Goal: Task Accomplishment & Management: Complete application form

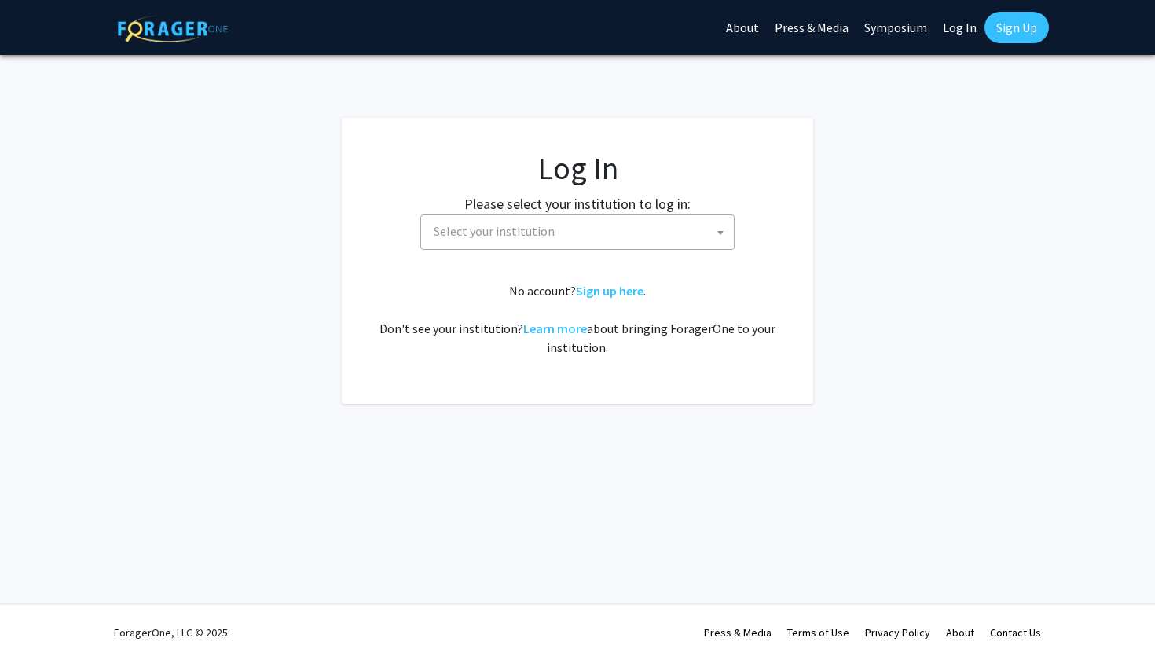
click at [611, 240] on span "Select your institution" at bounding box center [580, 231] width 306 height 32
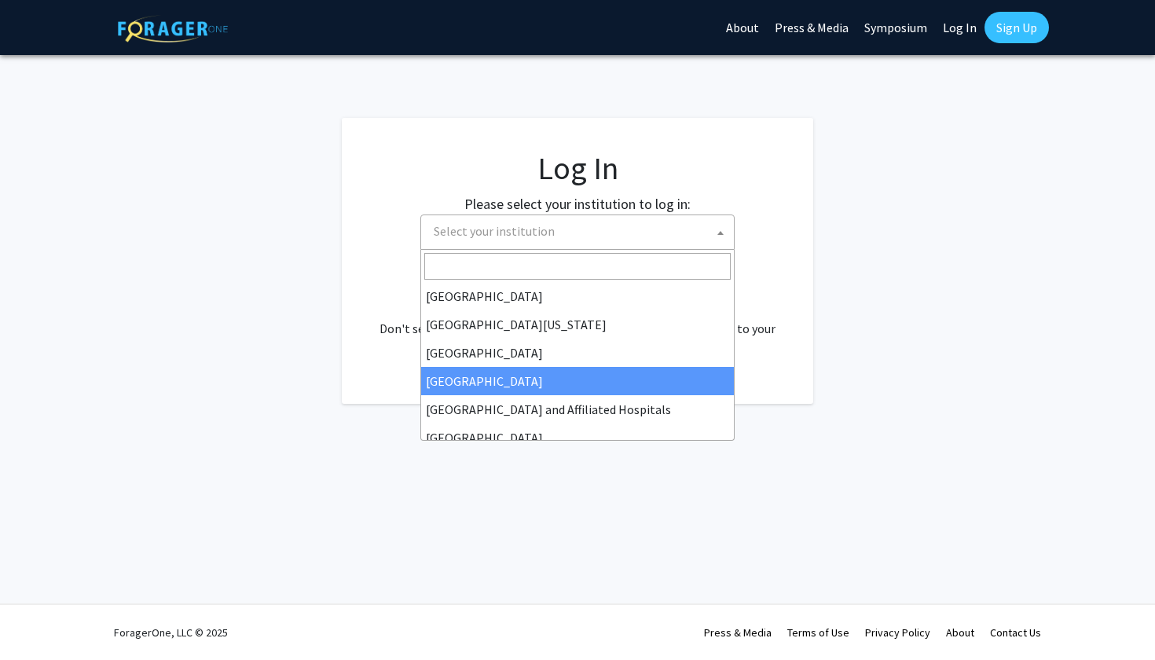
scroll to position [143, 0]
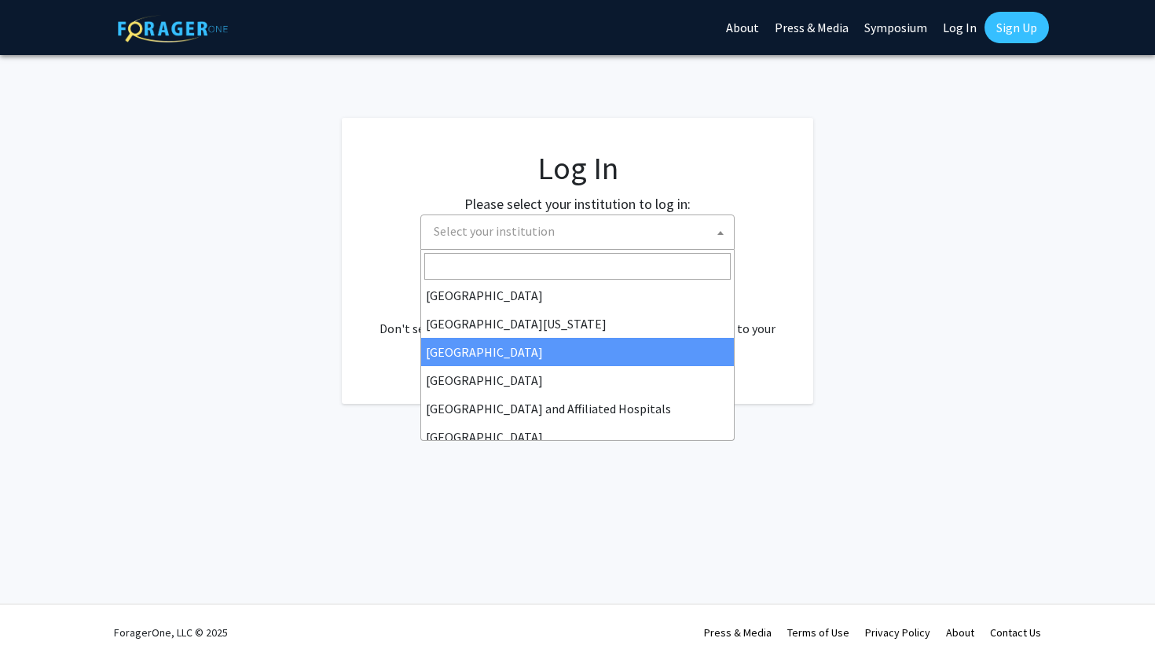
select select "12"
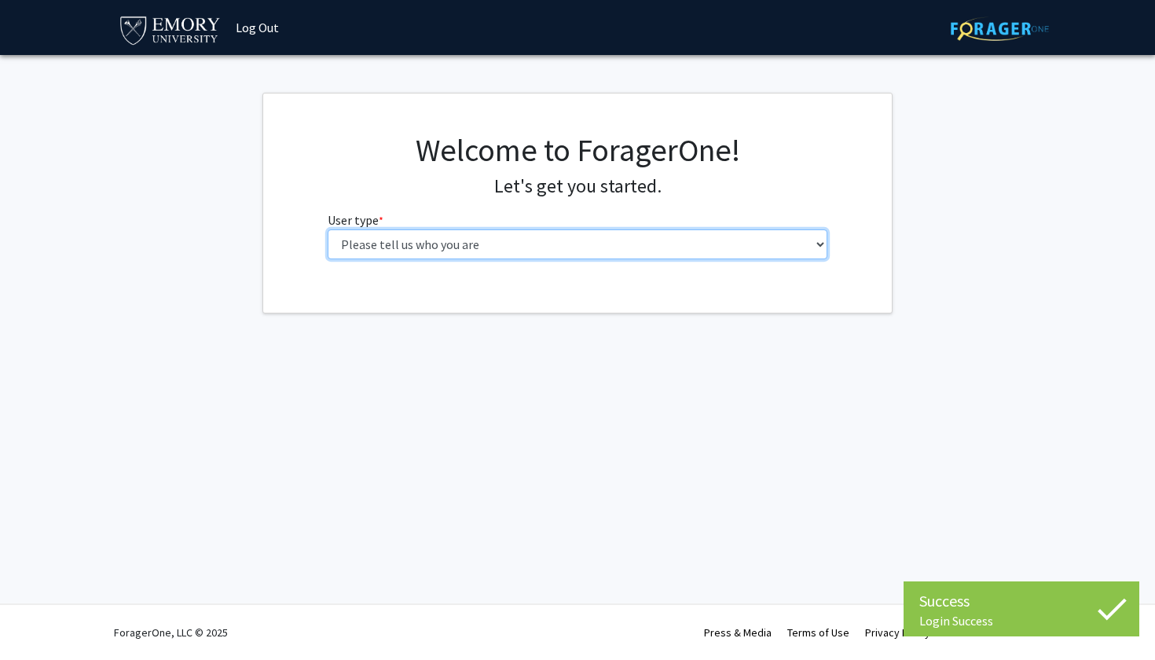
select select "1: undergrad"
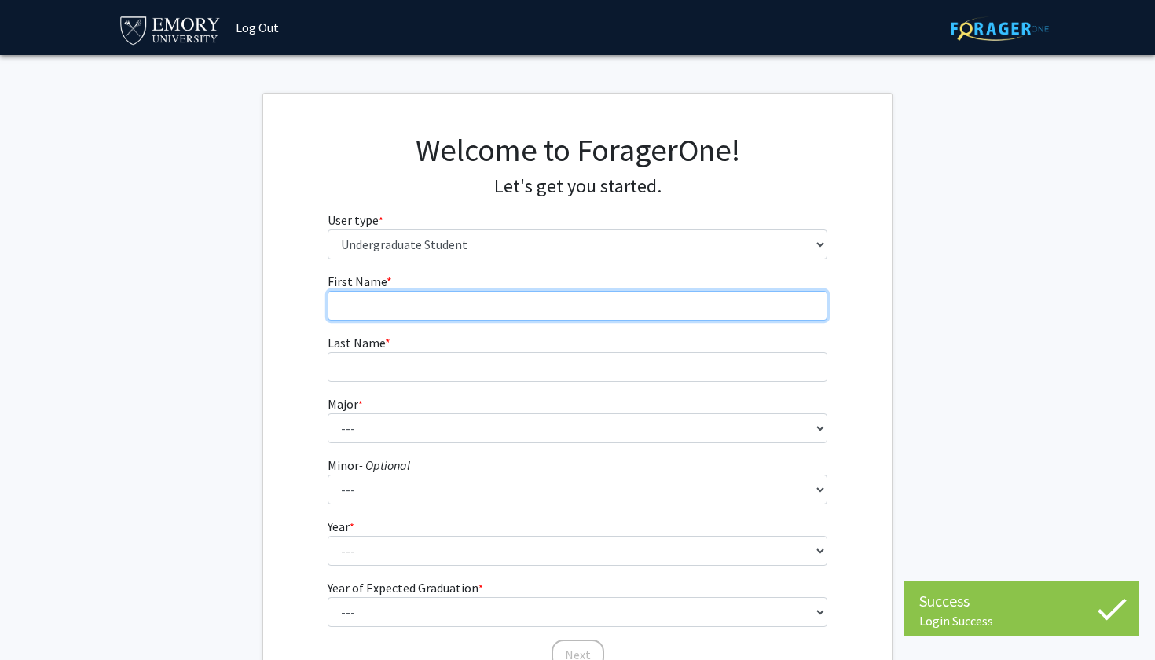
click at [563, 307] on input "First Name * required" at bounding box center [578, 306] width 501 height 30
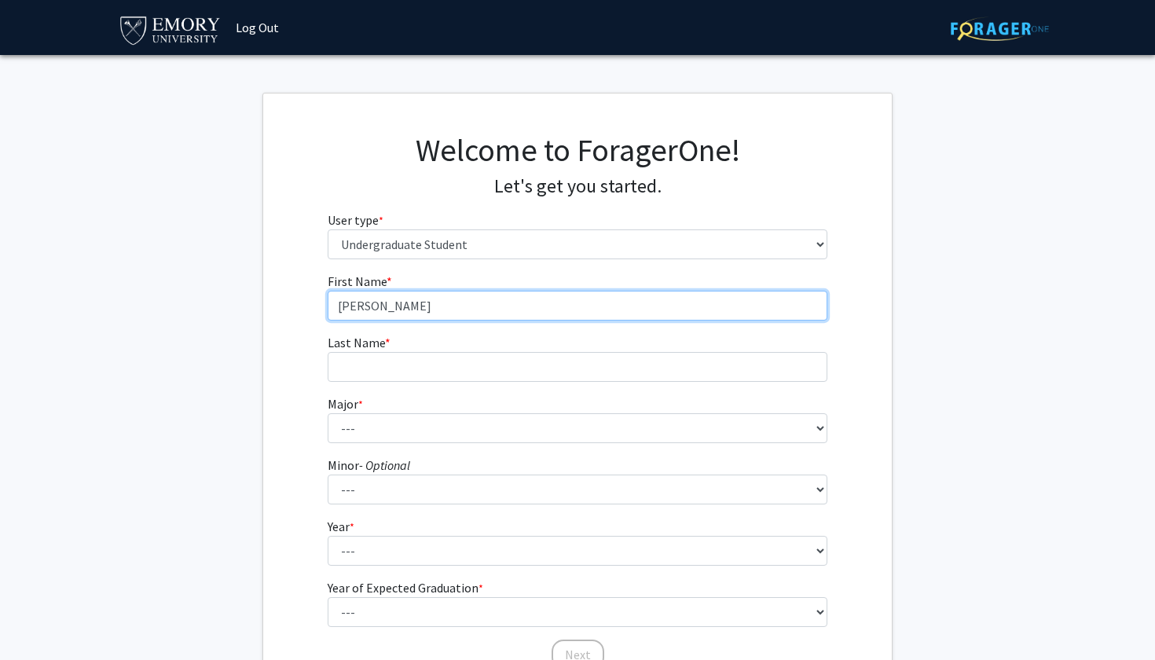
type input "[PERSON_NAME]"
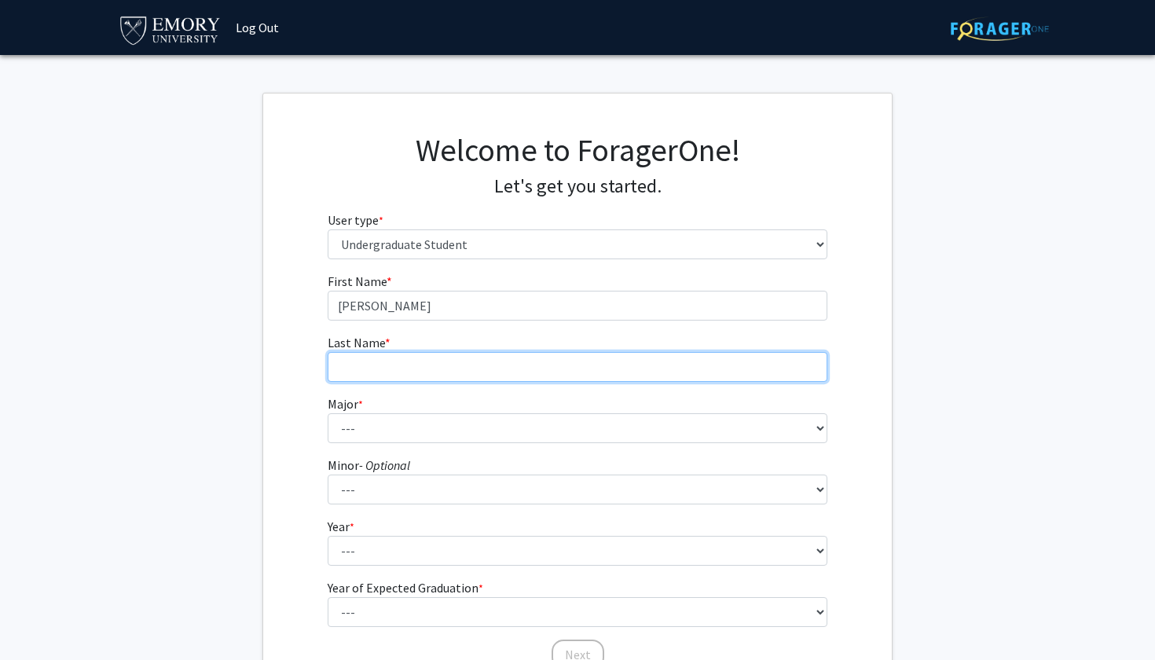
click at [523, 369] on input "Last Name * required" at bounding box center [578, 367] width 501 height 30
type input "Somersall"
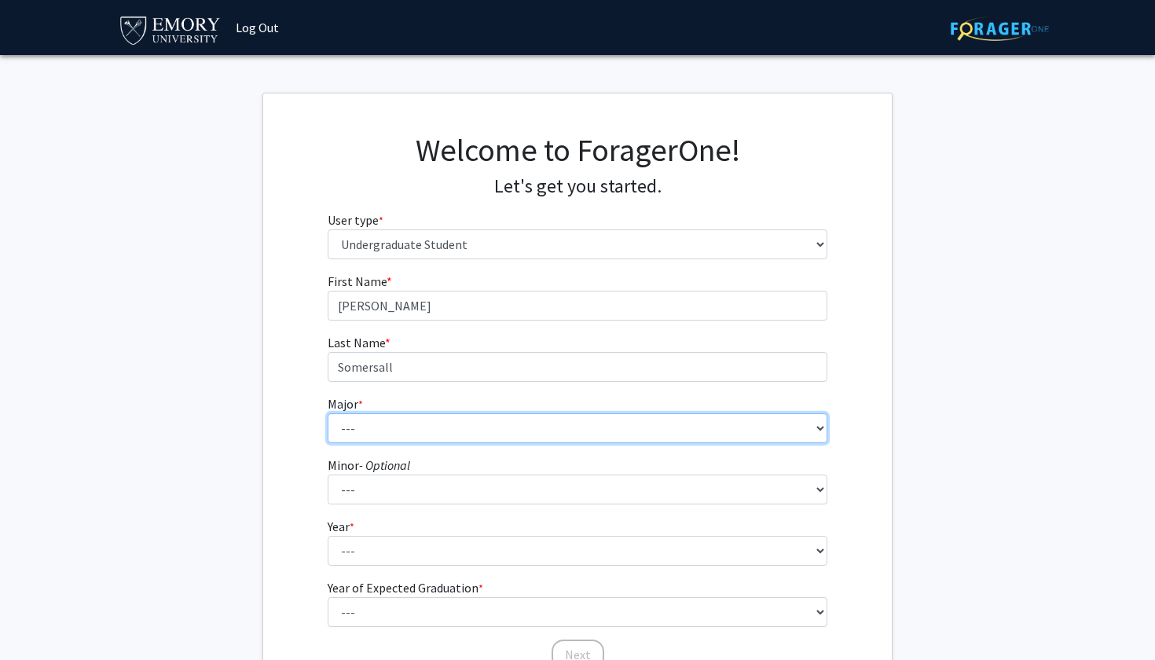
select select "45: 1005"
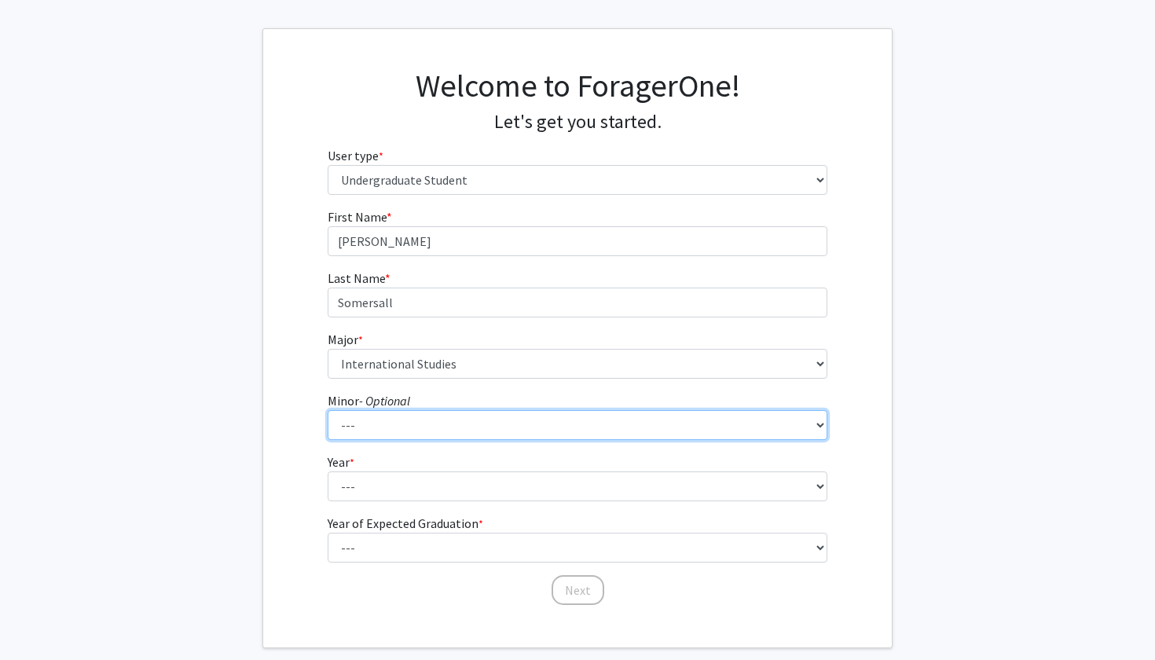
select select "55: 782"
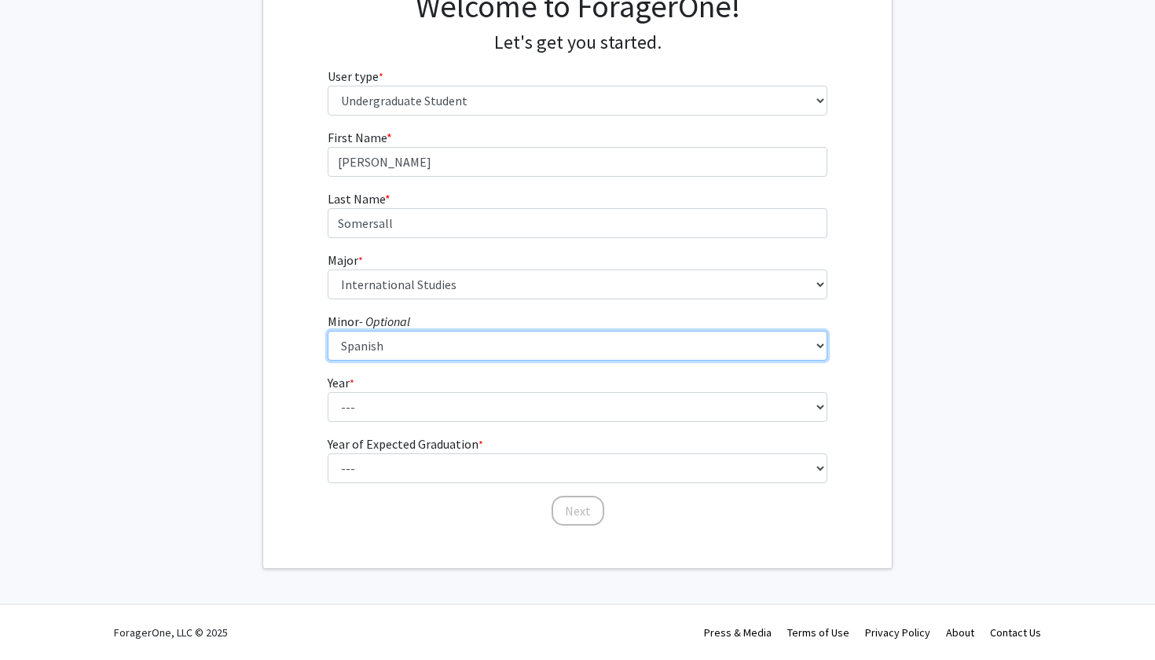
scroll to position [143, 0]
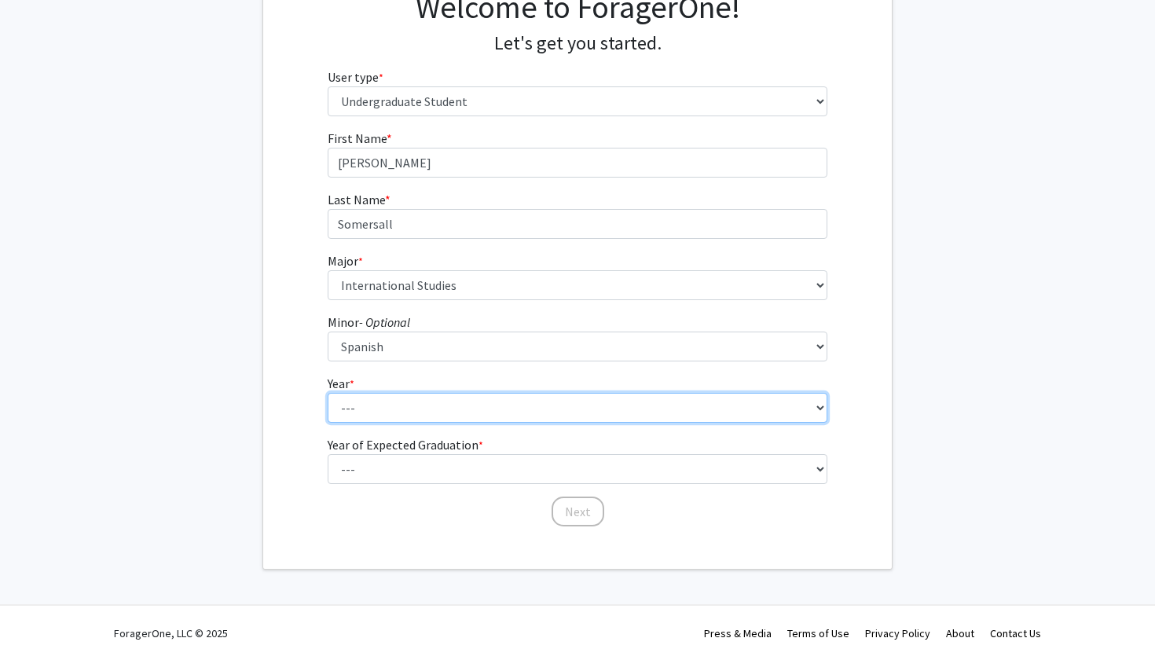
select select "3: junior"
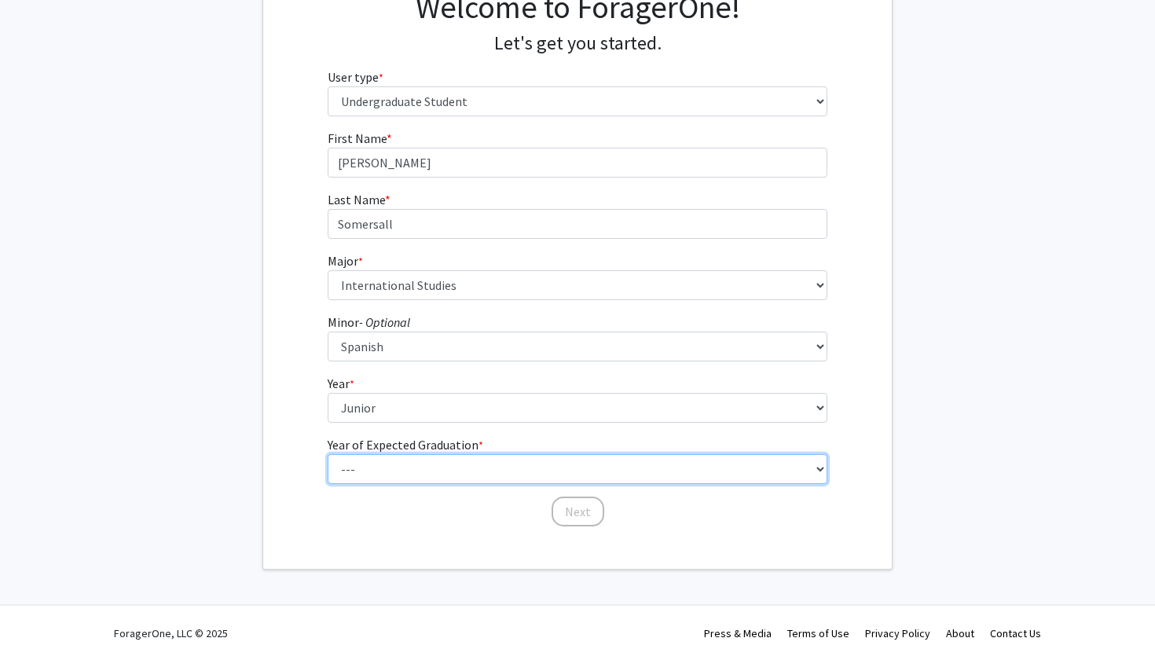
select select "3: 2027"
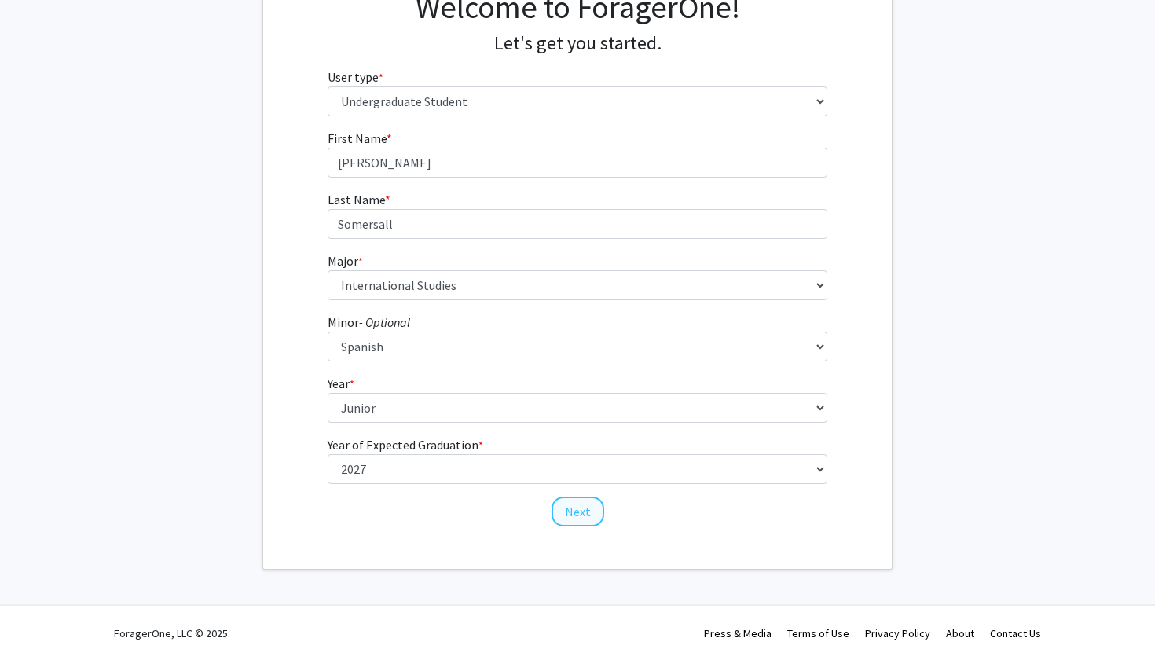
click at [581, 517] on button "Next" at bounding box center [578, 512] width 53 height 30
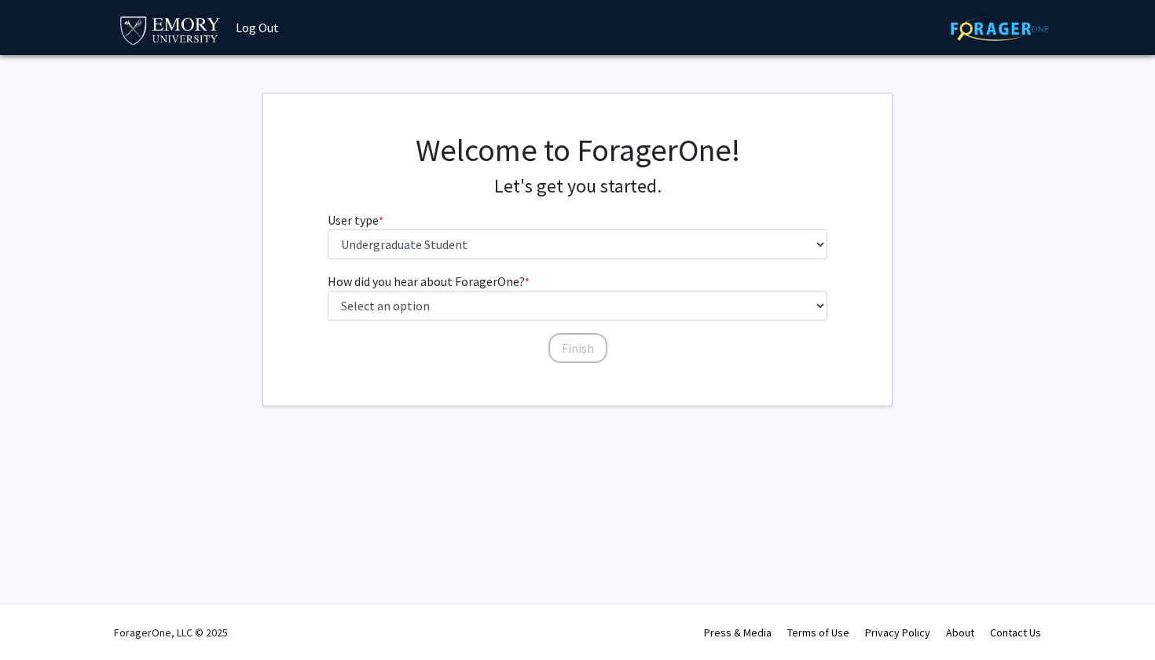
scroll to position [0, 0]
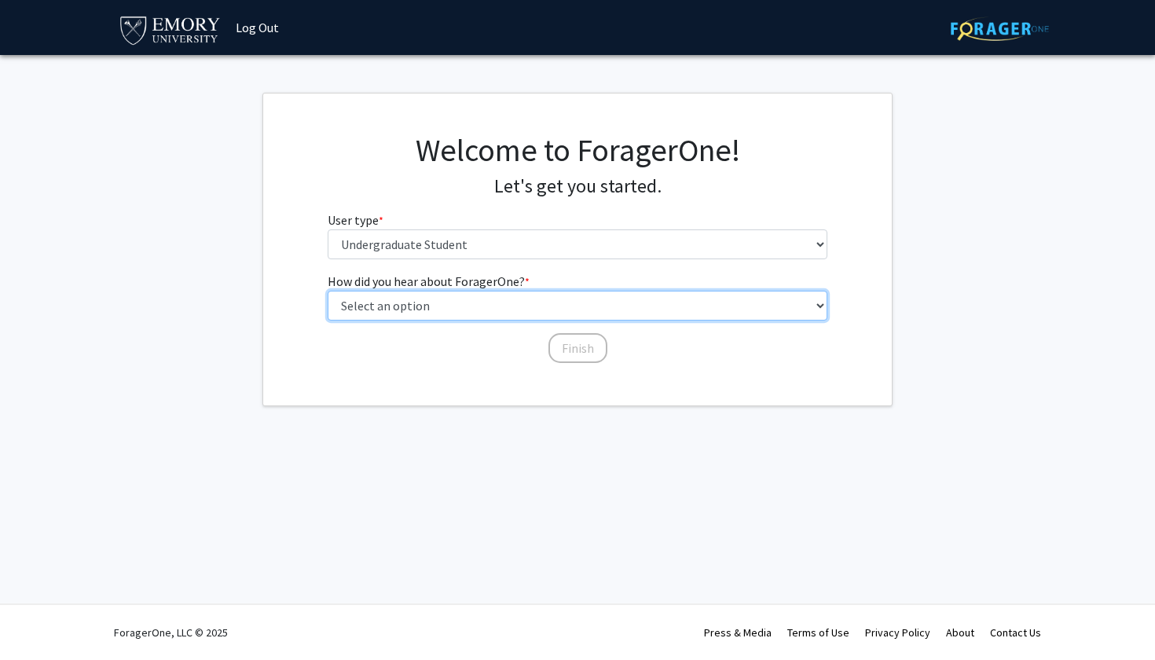
select select "2: faculty_recommendation"
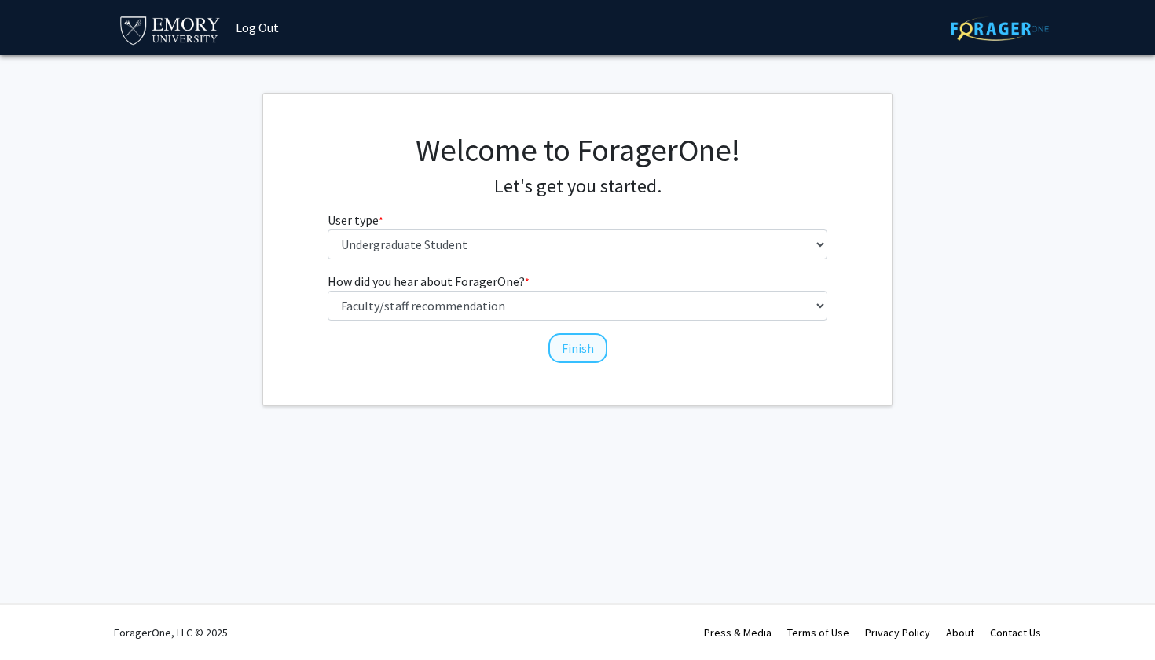
click at [583, 354] on button "Finish" at bounding box center [577, 348] width 59 height 30
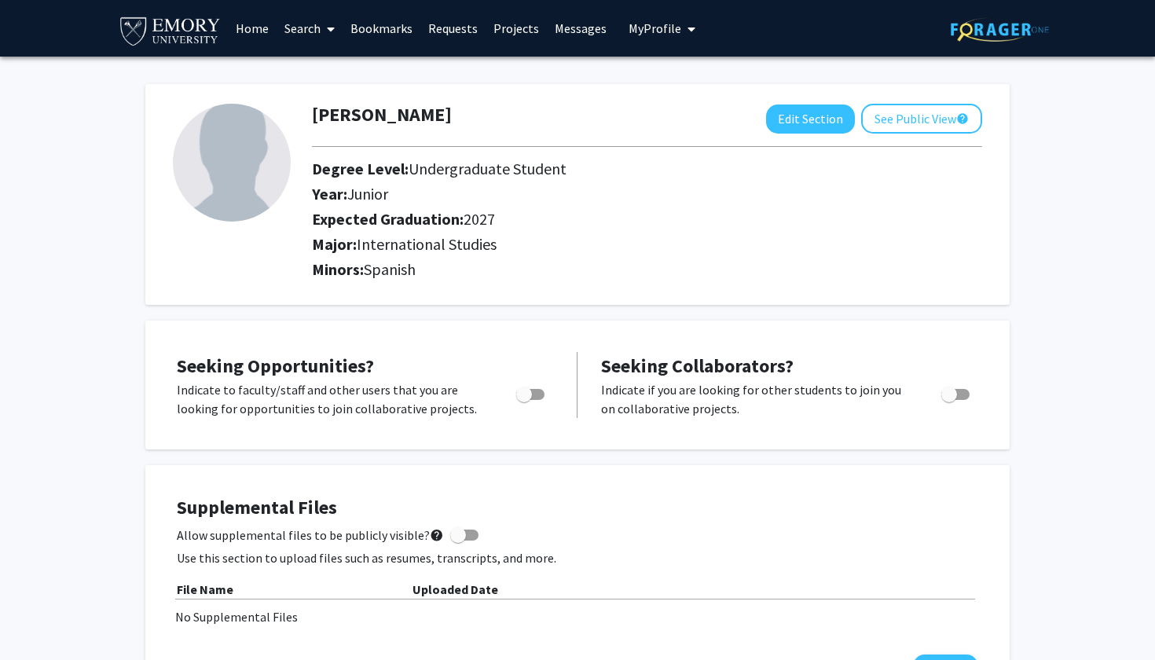
click at [317, 30] on link "Search" at bounding box center [310, 28] width 66 height 55
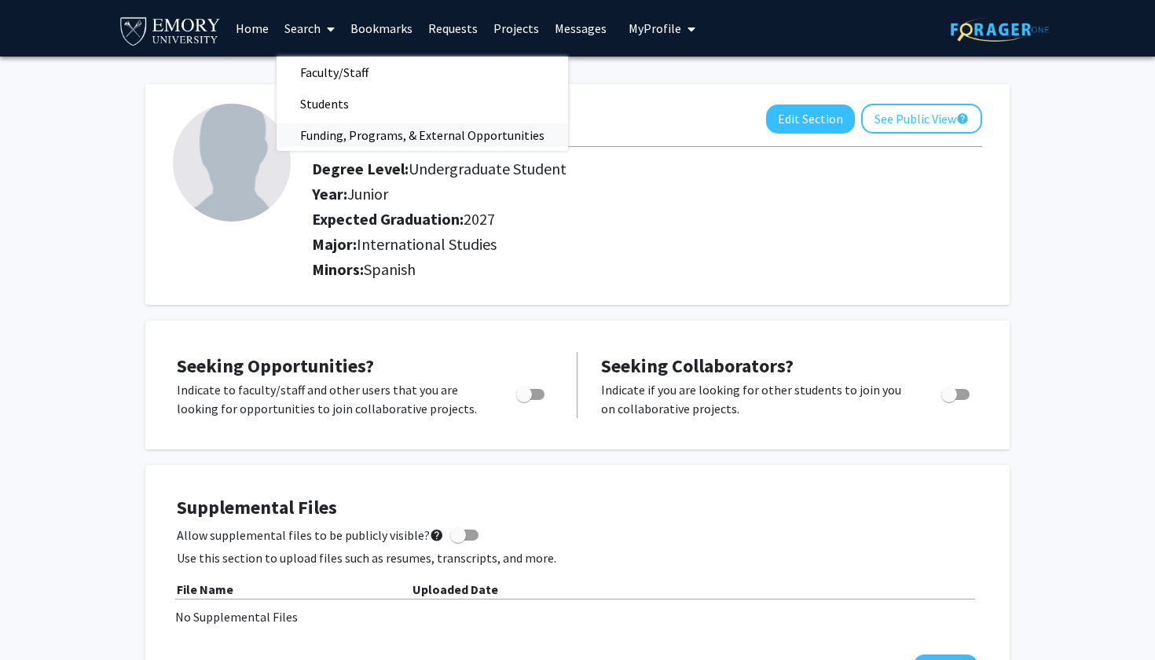
click at [325, 134] on span "Funding, Programs, & External Opportunities" at bounding box center [423, 134] width 292 height 31
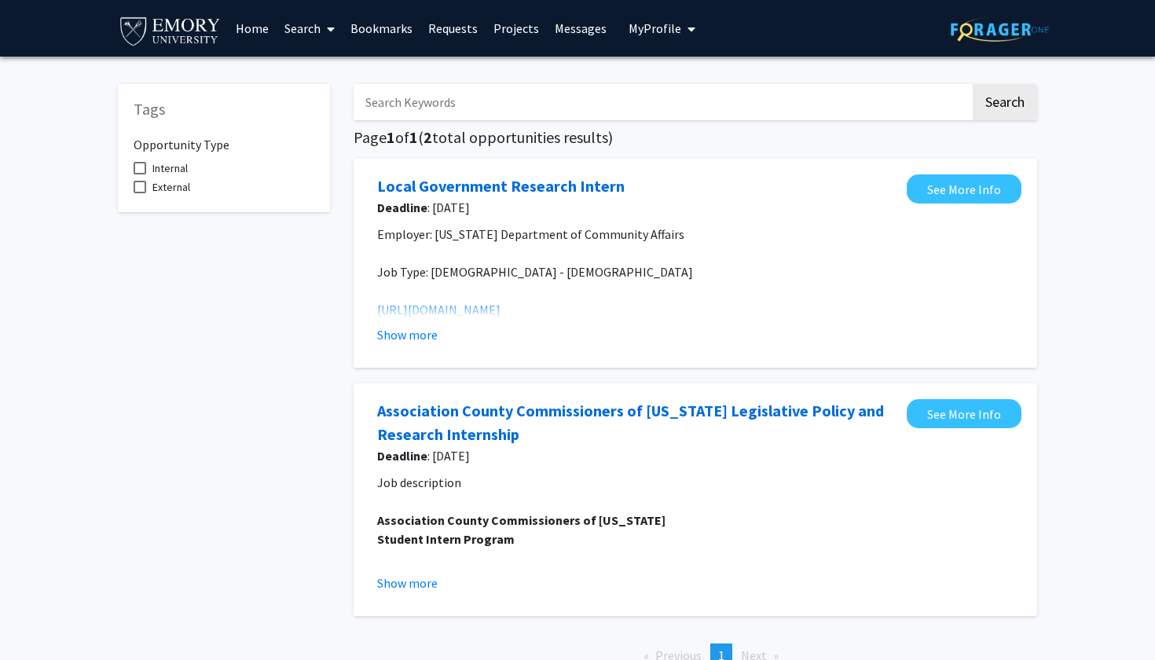
click at [251, 32] on link "Home" at bounding box center [252, 28] width 49 height 55
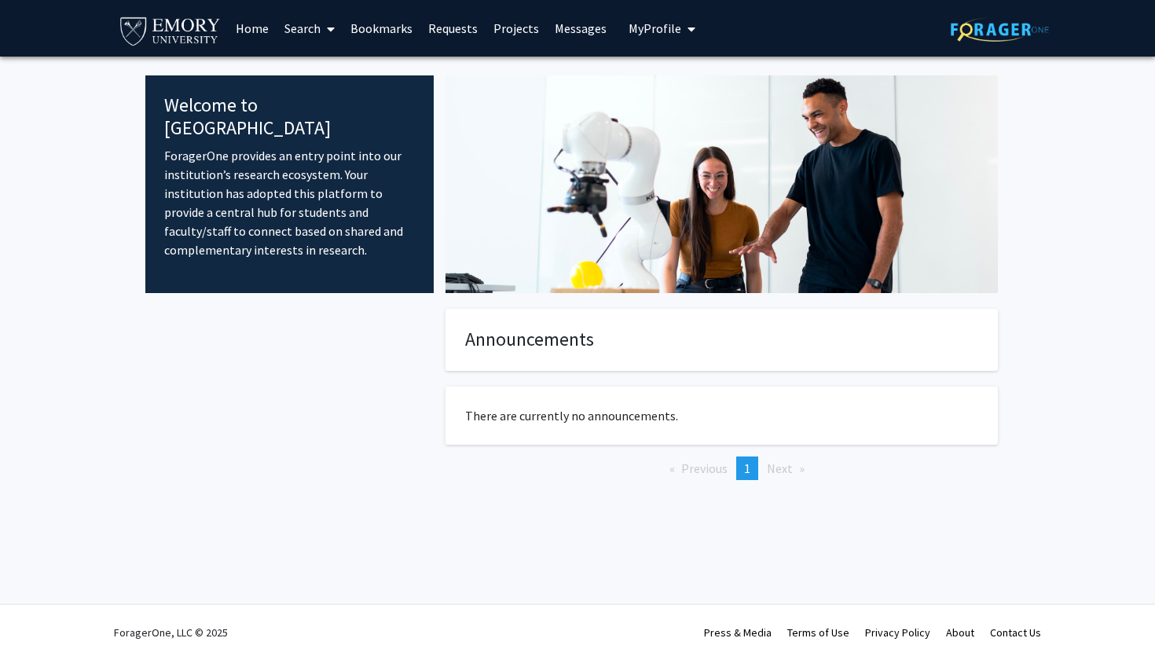
click at [585, 26] on link "Messages" at bounding box center [581, 28] width 68 height 55
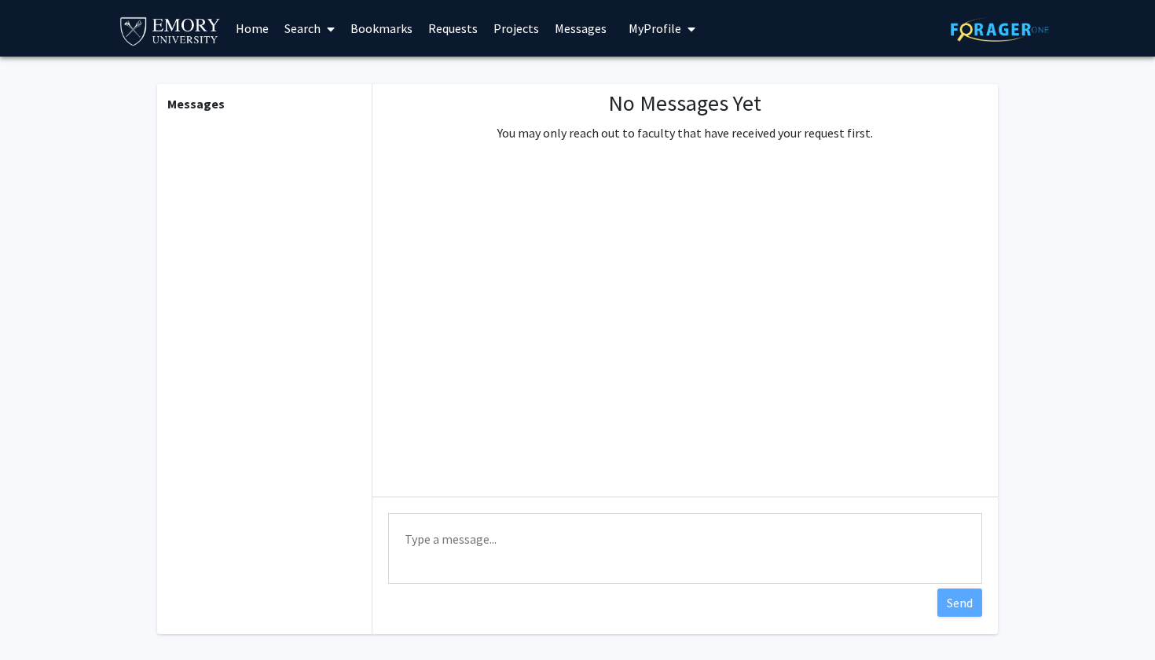
click at [511, 29] on link "Projects" at bounding box center [516, 28] width 61 height 55
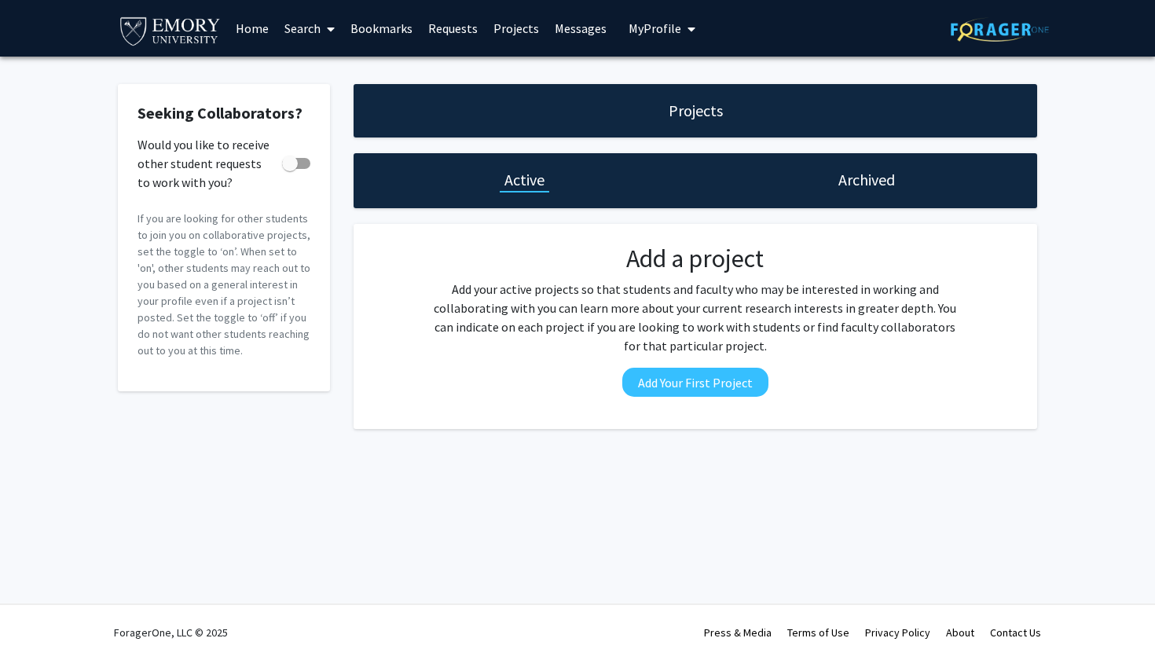
click at [299, 30] on link "Search" at bounding box center [310, 28] width 66 height 55
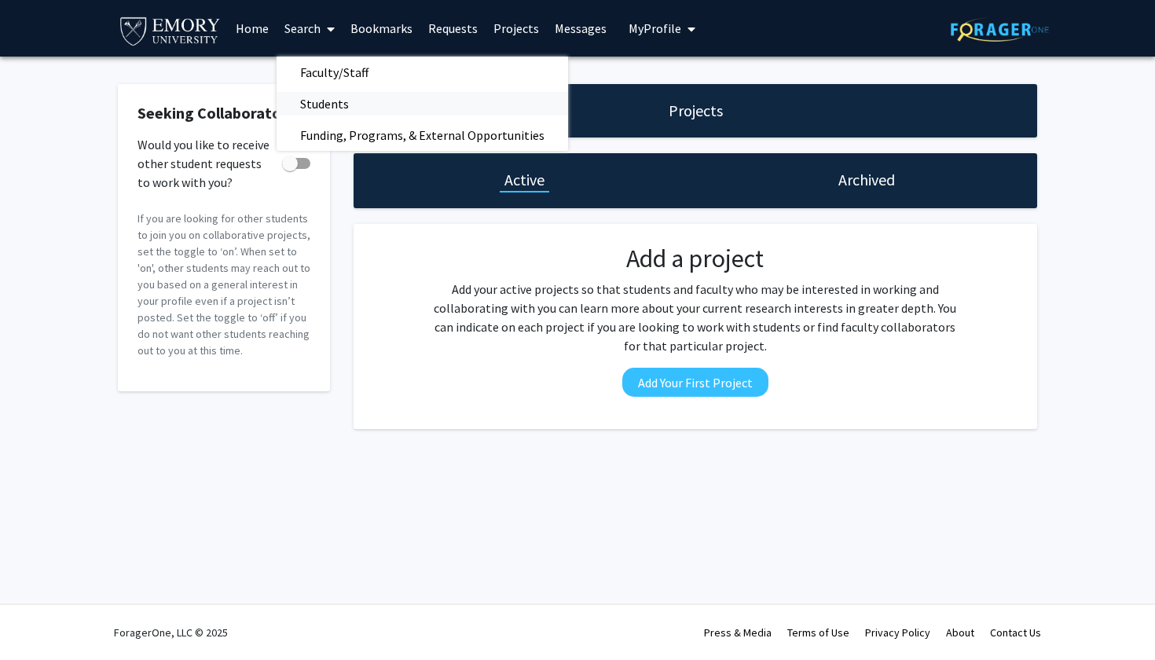
click at [314, 105] on span "Students" at bounding box center [325, 103] width 96 height 31
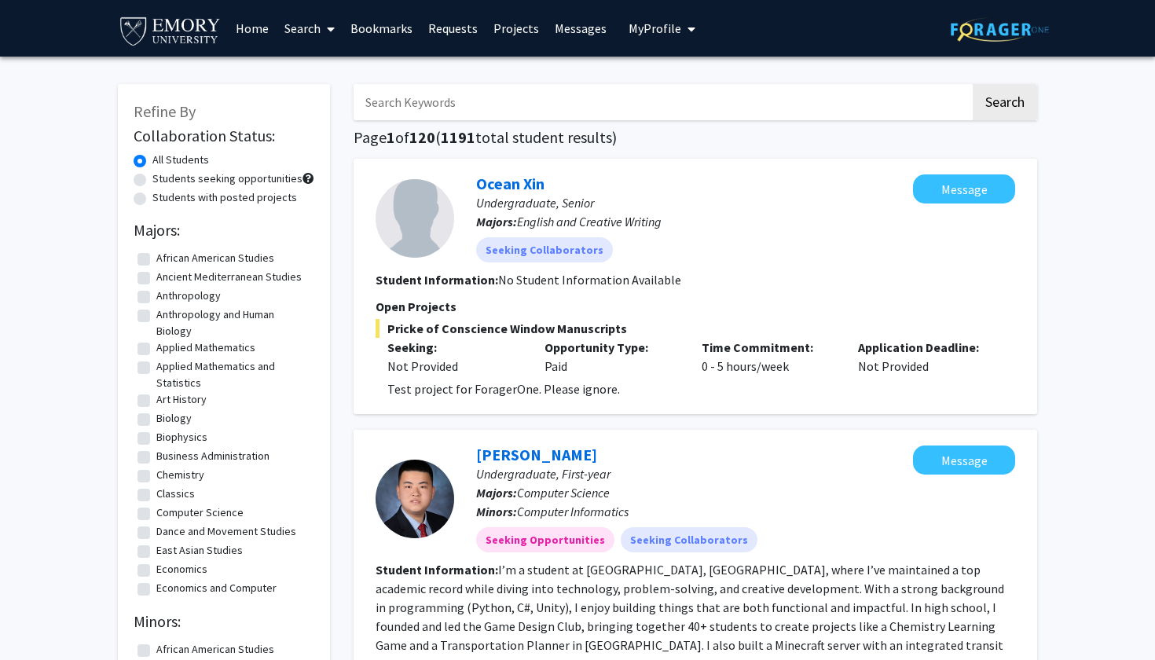
click at [309, 29] on link "Search" at bounding box center [310, 28] width 66 height 55
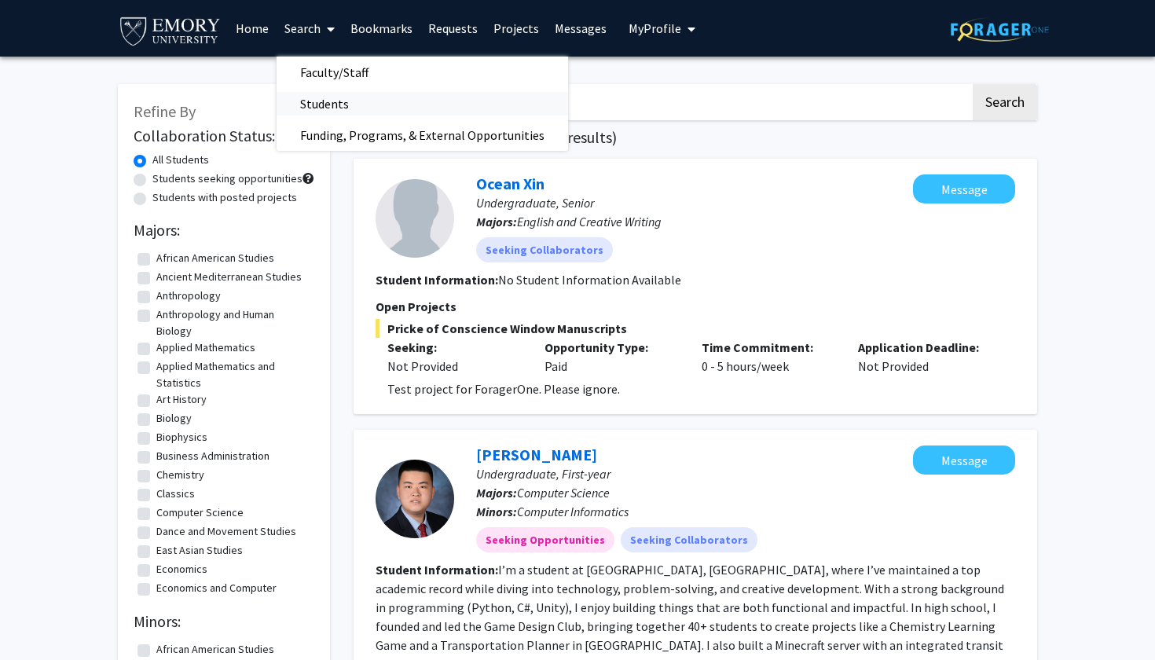
click at [325, 105] on span "Students" at bounding box center [325, 103] width 96 height 31
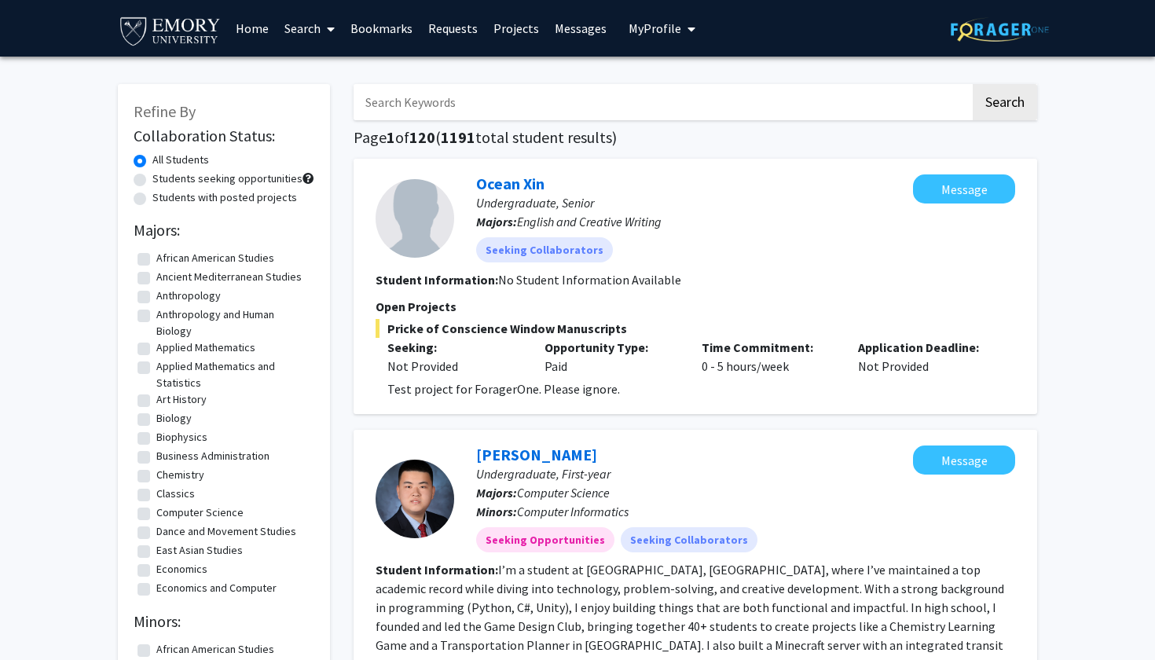
click at [303, 31] on link "Search" at bounding box center [310, 28] width 66 height 55
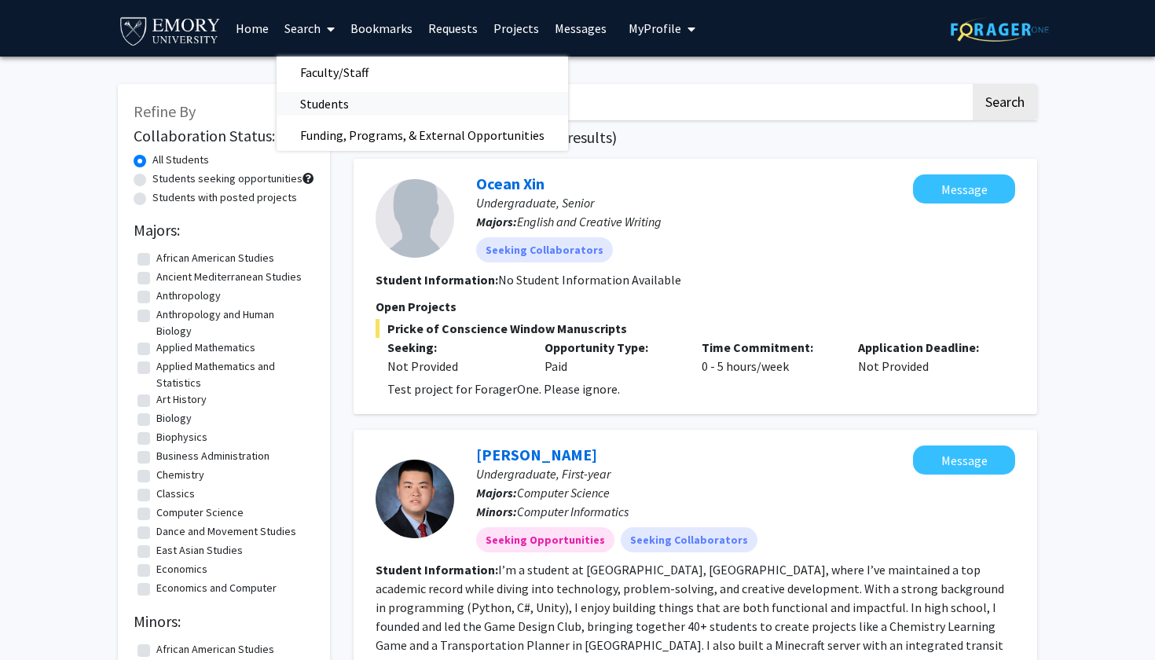
click at [319, 107] on span "Students" at bounding box center [325, 103] width 96 height 31
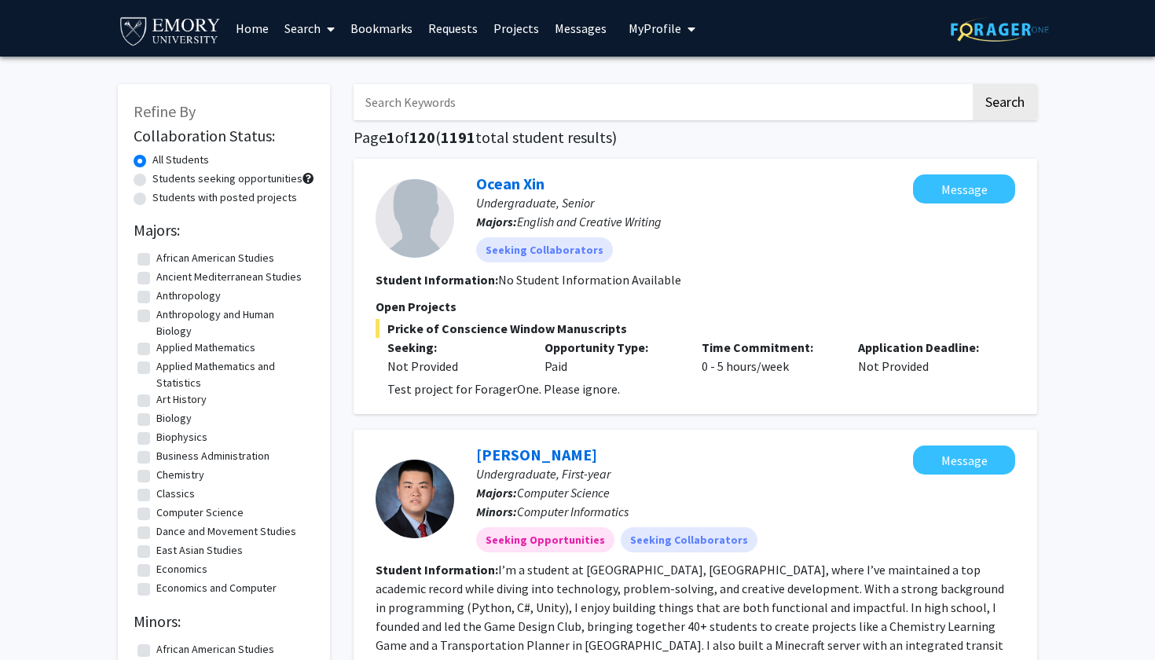
click at [310, 17] on link "Search" at bounding box center [310, 28] width 66 height 55
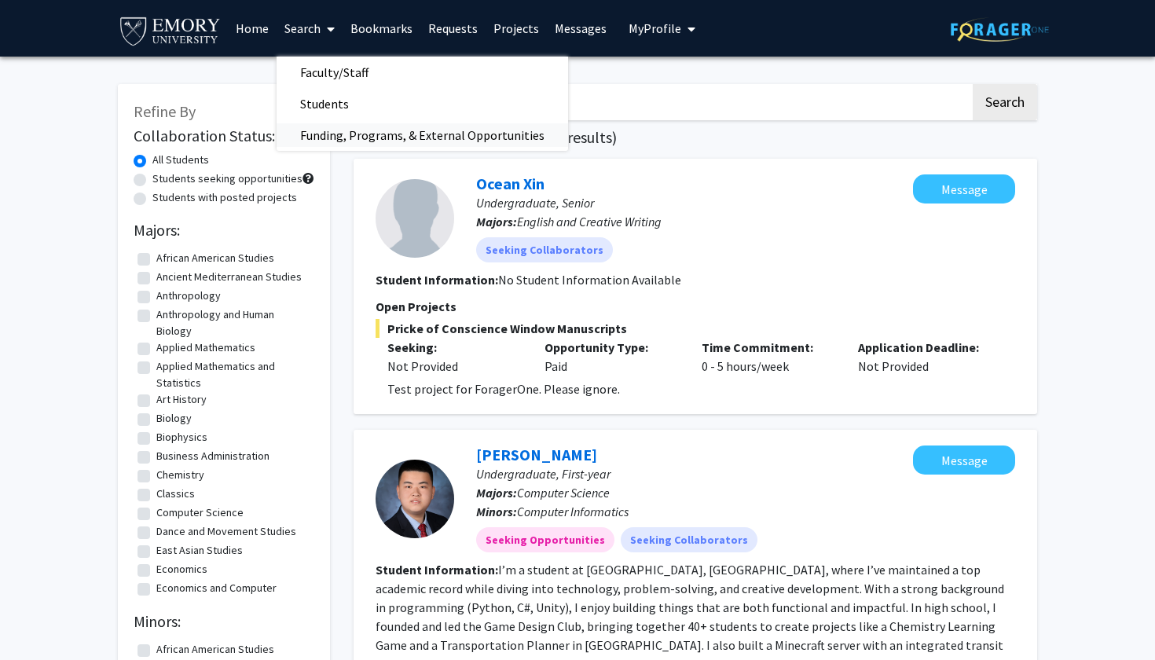
click at [332, 139] on span "Funding, Programs, & External Opportunities" at bounding box center [423, 134] width 292 height 31
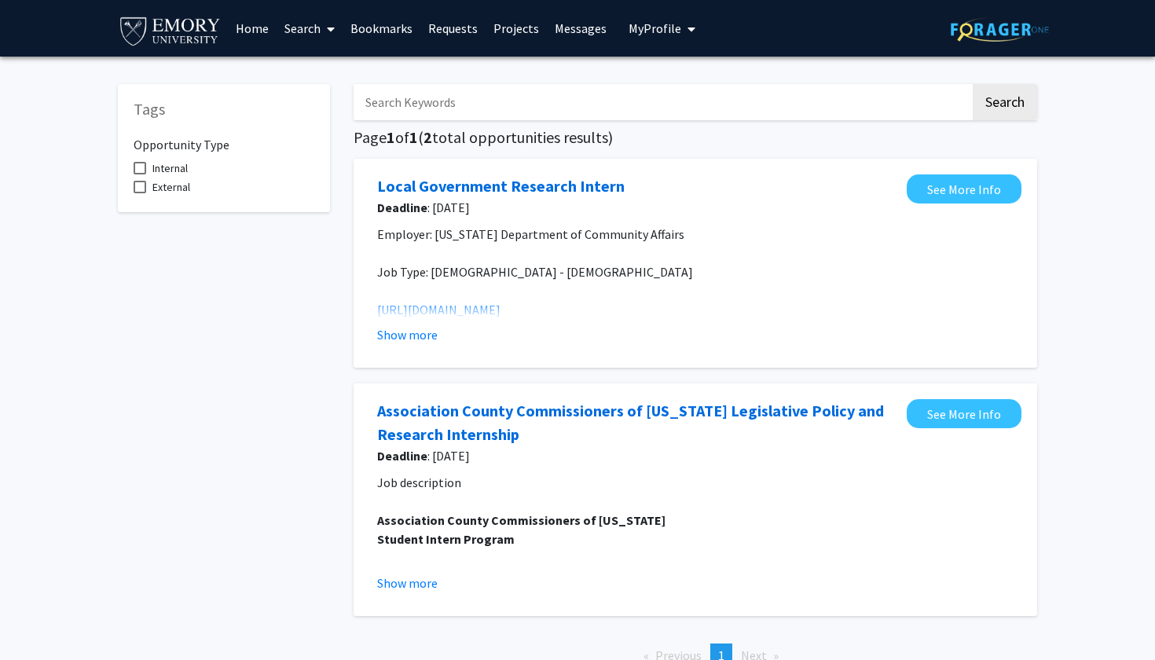
click at [521, 30] on link "Projects" at bounding box center [516, 28] width 61 height 55
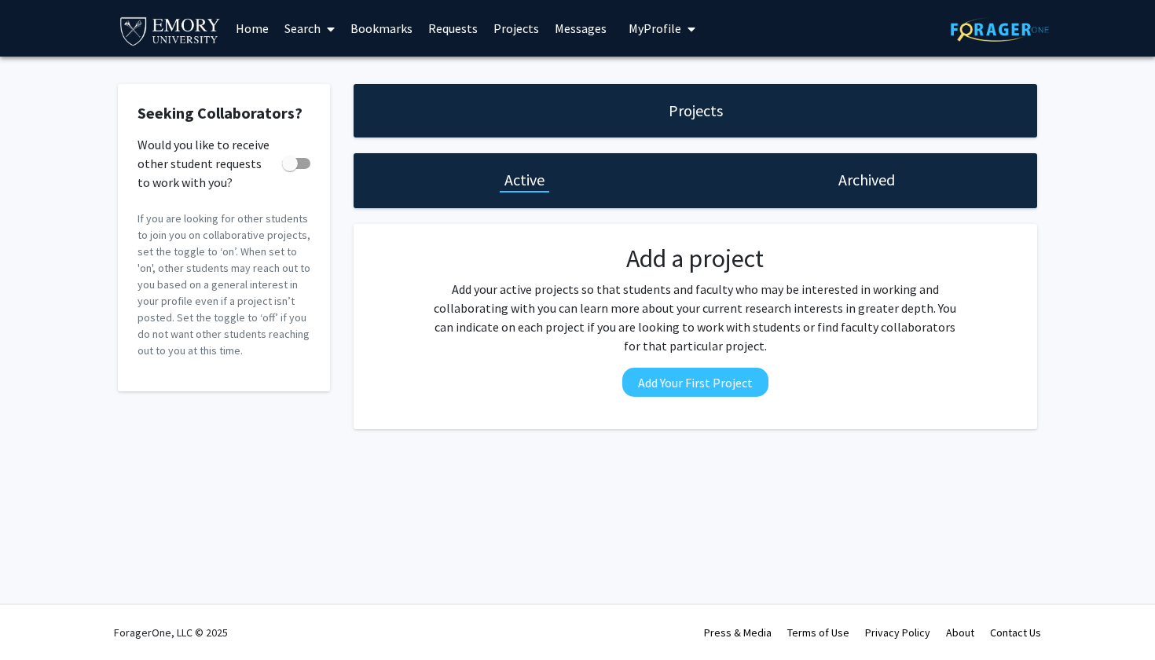
click at [260, 35] on link "Home" at bounding box center [252, 28] width 49 height 55
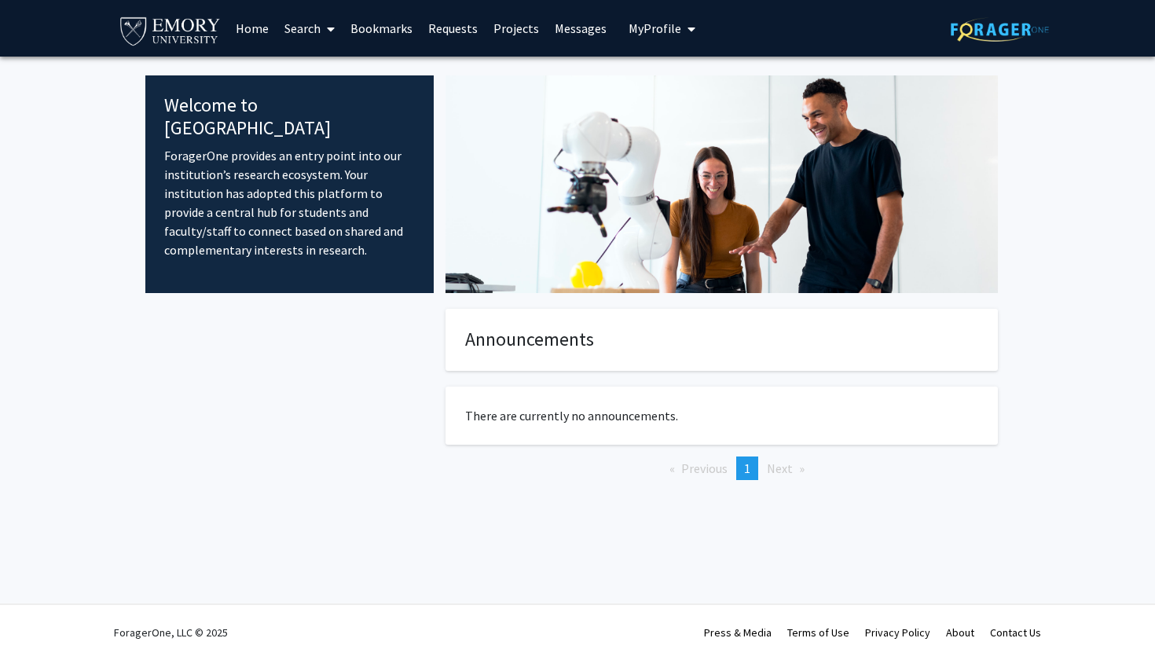
click at [308, 35] on link "Search" at bounding box center [310, 28] width 66 height 55
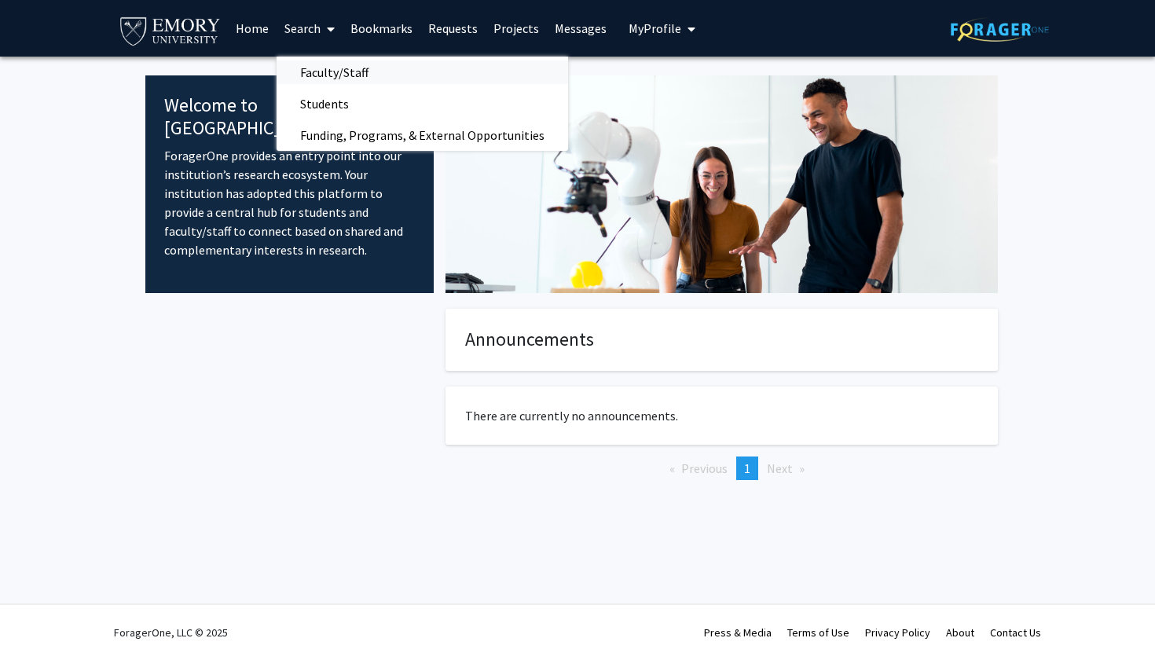
click at [316, 76] on span "Faculty/Staff" at bounding box center [335, 72] width 116 height 31
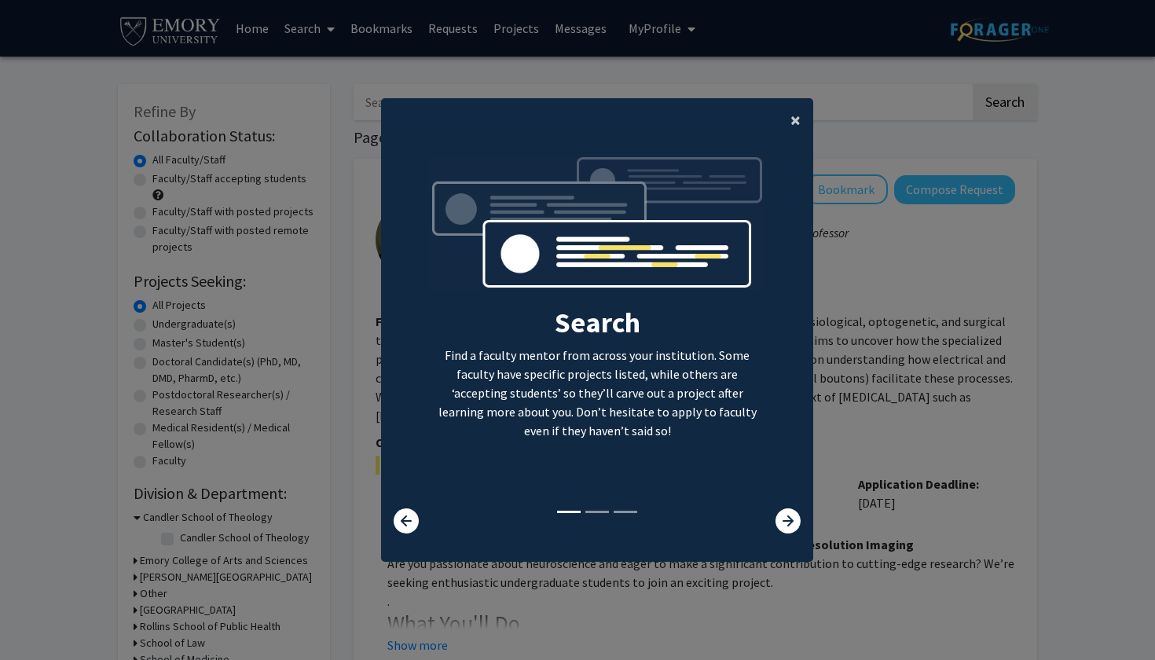
click at [791, 110] on span "×" at bounding box center [795, 120] width 10 height 24
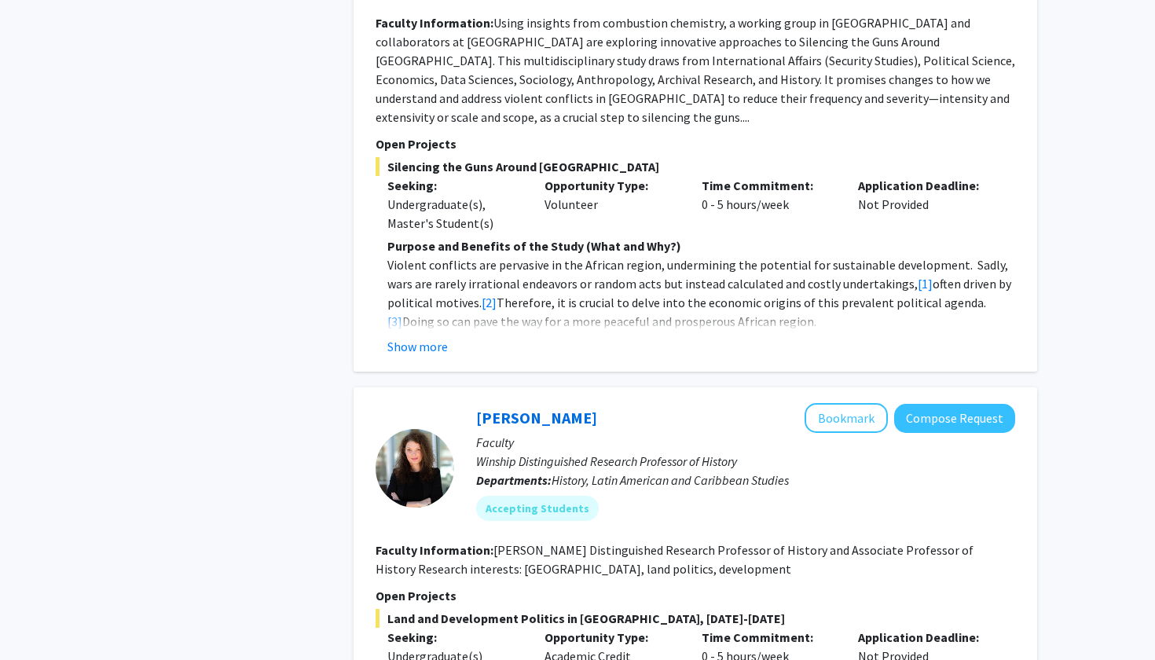
scroll to position [1097, 0]
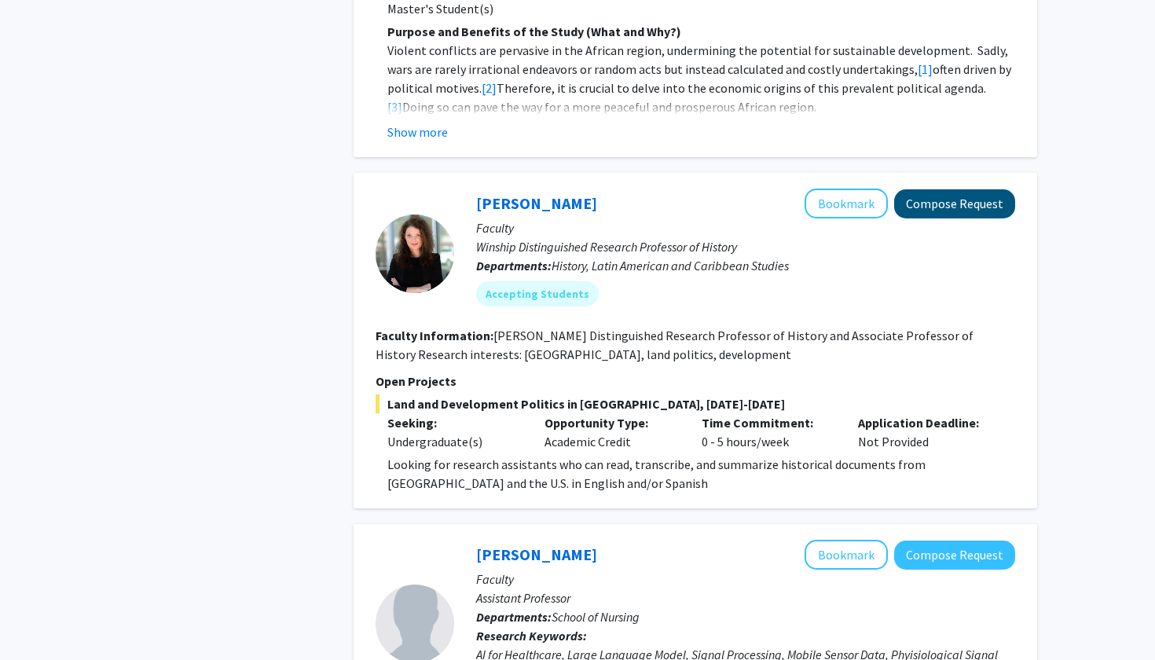
click at [956, 189] on button "Compose Request" at bounding box center [954, 203] width 121 height 29
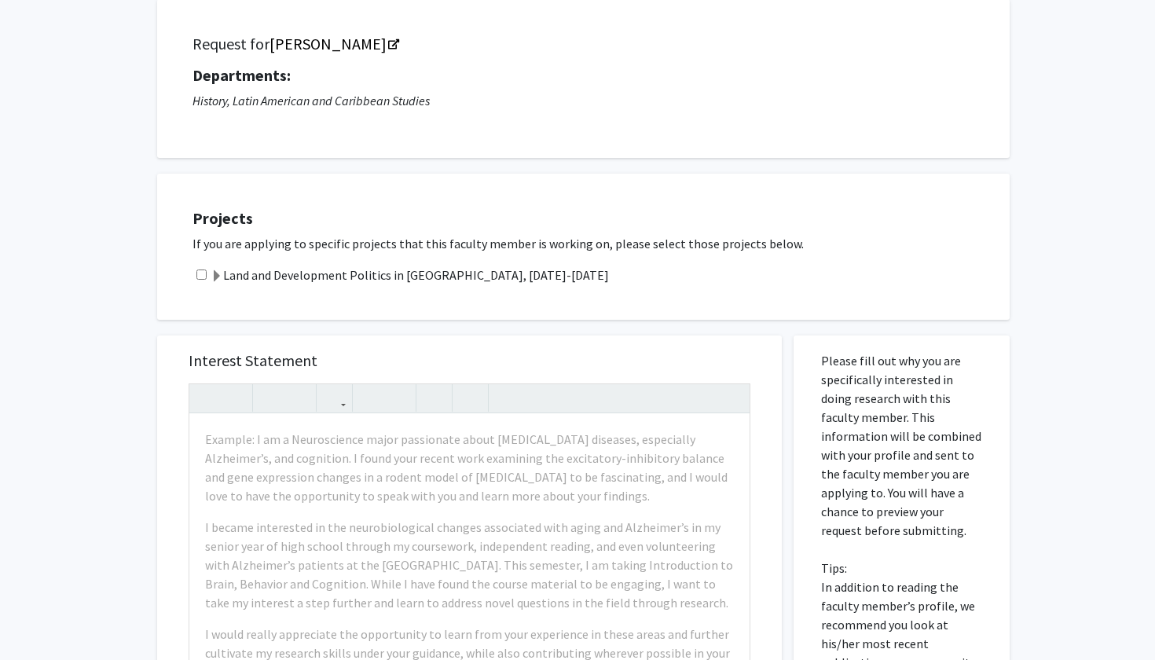
scroll to position [100, 0]
click at [202, 273] on div "Land and Development Politics in Cuba, 1890-1930" at bounding box center [593, 275] width 801 height 19
click at [202, 280] on input "checkbox" at bounding box center [201, 275] width 10 height 10
checkbox input "true"
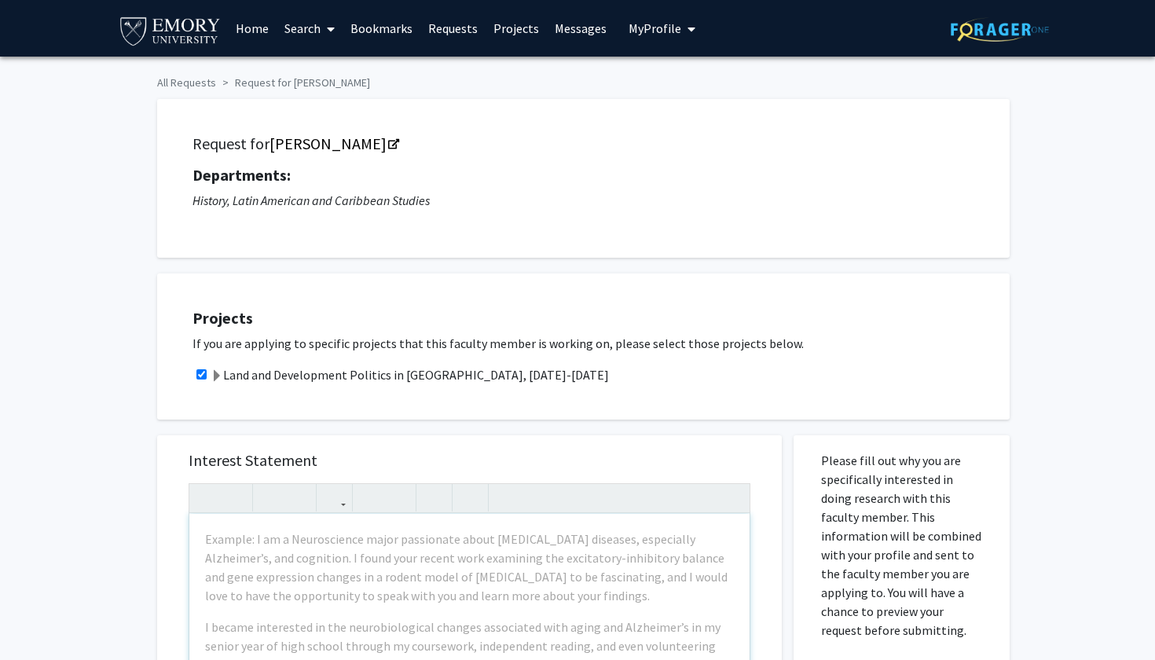
scroll to position [0, 0]
